Goal: Find specific fact: Find specific fact

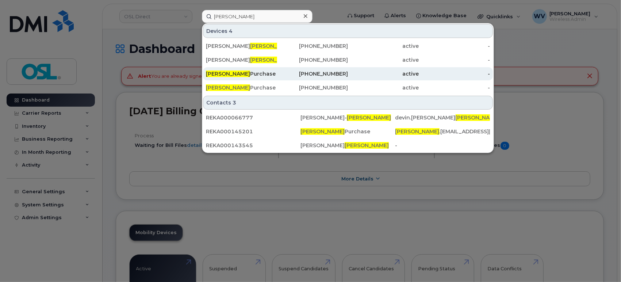
type input "[PERSON_NAME]"
click at [247, 74] on div "[PERSON_NAME] Purchase" at bounding box center [241, 73] width 71 height 7
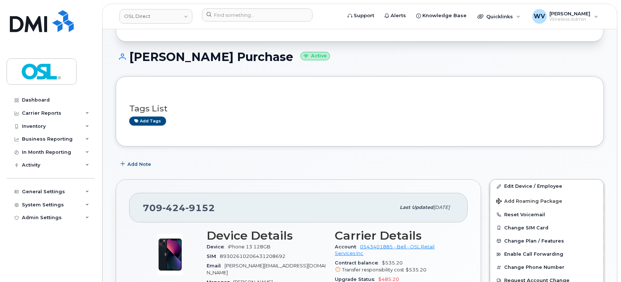
scroll to position [121, 0]
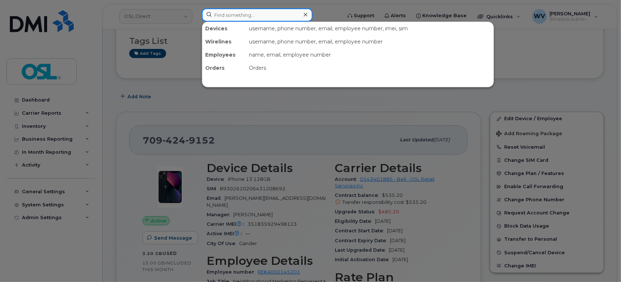
click at [240, 12] on input at bounding box center [257, 14] width 111 height 13
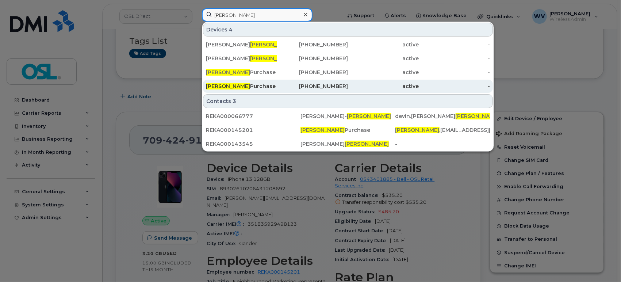
type input "[PERSON_NAME]"
click at [236, 87] on div "[PERSON_NAME] Purchase" at bounding box center [241, 85] width 71 height 7
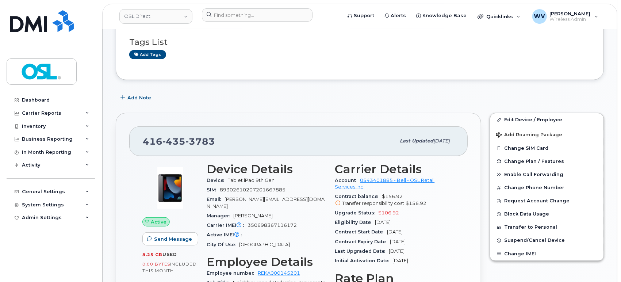
scroll to position [121, 0]
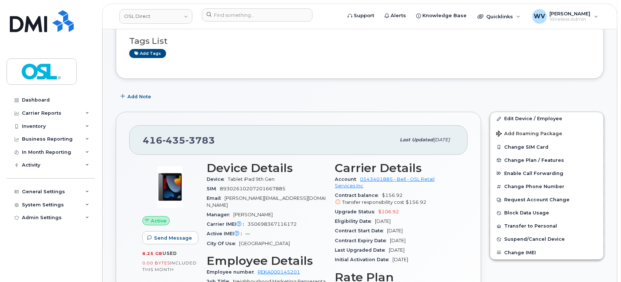
click at [202, 139] on span "3783" at bounding box center [200, 140] width 30 height 11
click at [201, 139] on span "3783" at bounding box center [200, 140] width 30 height 11
copy span "416 435 3783"
